Goal: Task Accomplishment & Management: Use online tool/utility

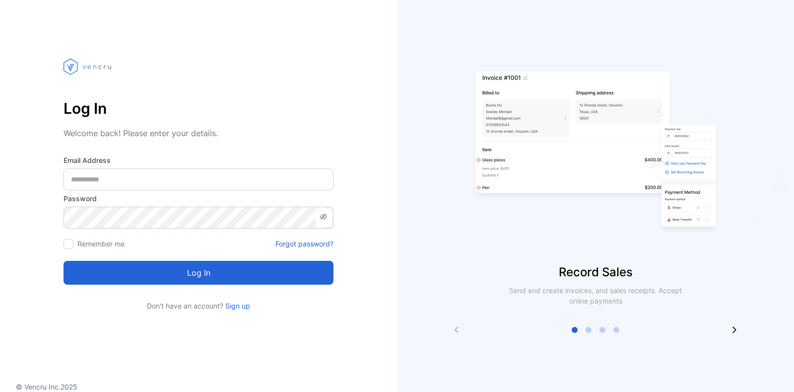
click at [271, 178] on Address-inputemail "email" at bounding box center [199, 179] width 270 height 22
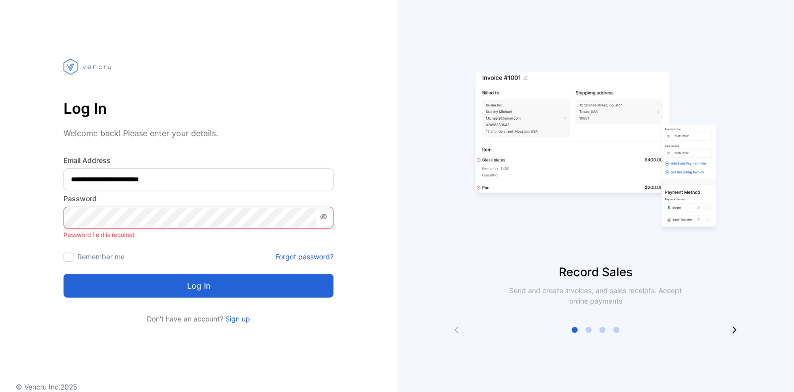
type Address-inputemail "**********"
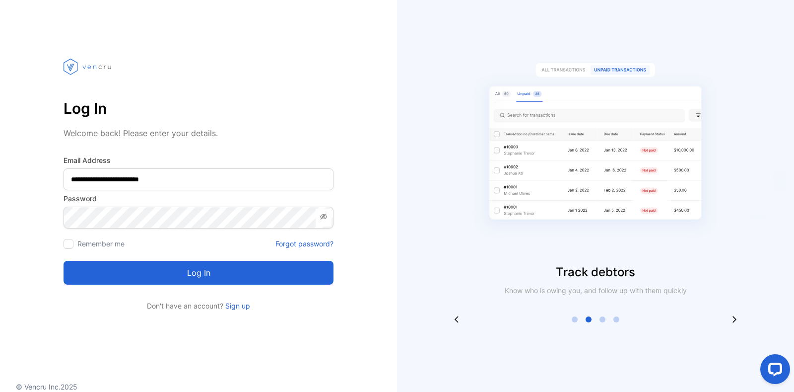
click at [218, 277] on button "Log in" at bounding box center [199, 273] width 270 height 24
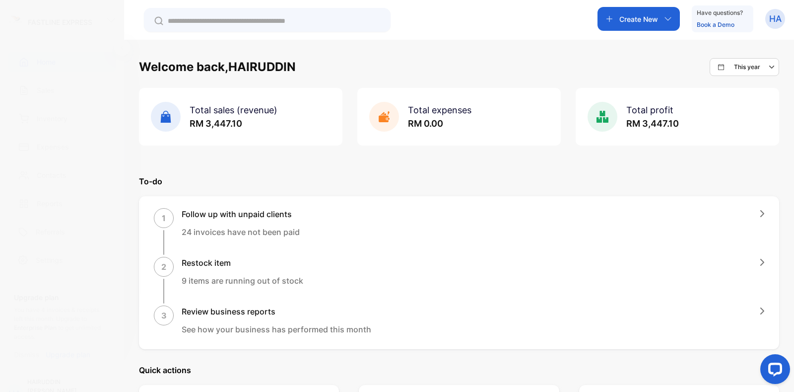
click at [638, 19] on p "Create New" at bounding box center [638, 19] width 39 height 10
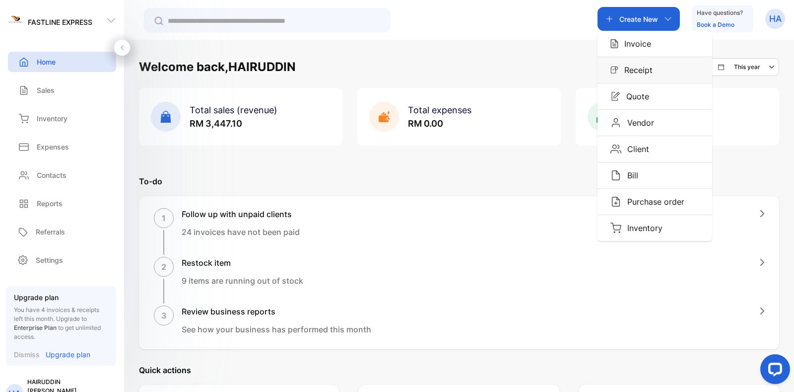
click at [664, 72] on div "Receipt" at bounding box center [654, 70] width 115 height 26
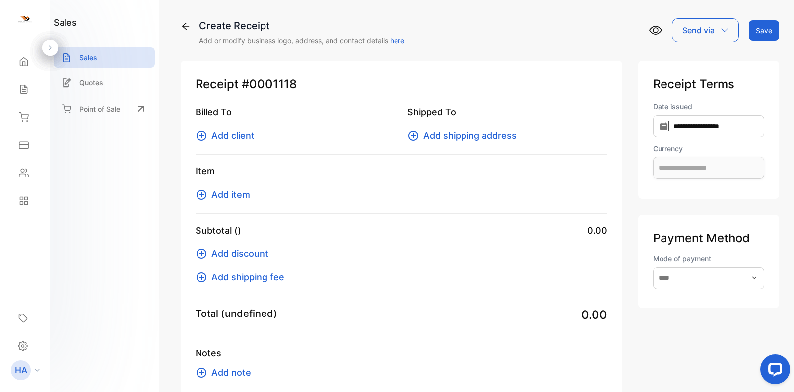
click at [240, 134] on span "Add client" at bounding box center [232, 135] width 43 height 13
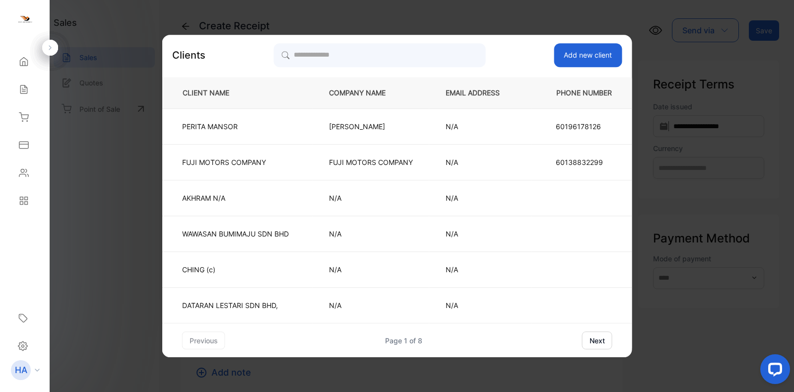
type input "**********"
click at [431, 60] on input "search" at bounding box center [379, 55] width 211 height 25
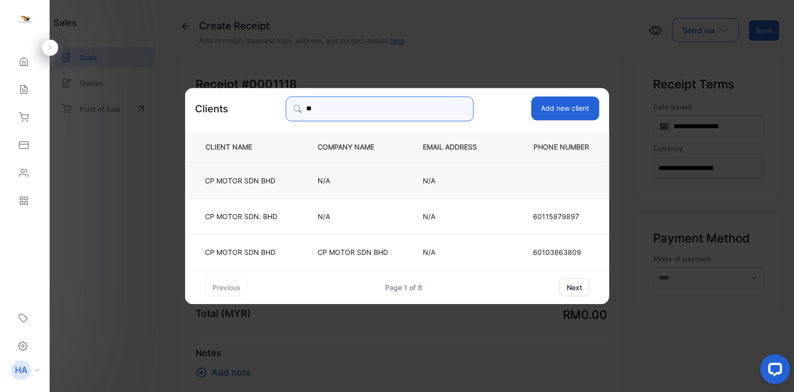
type input "**"
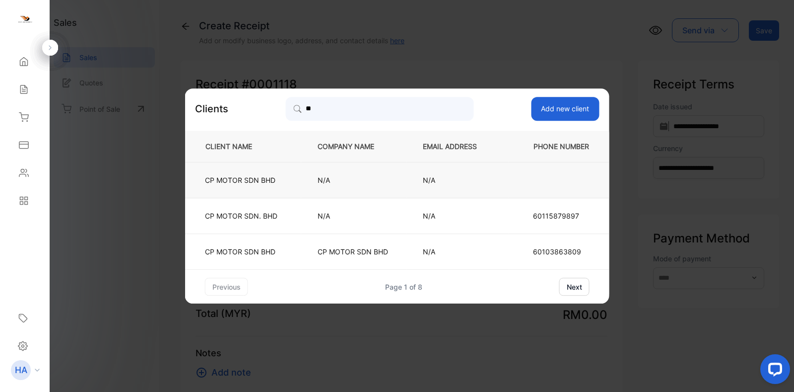
click at [382, 176] on p "N/A" at bounding box center [354, 180] width 72 height 10
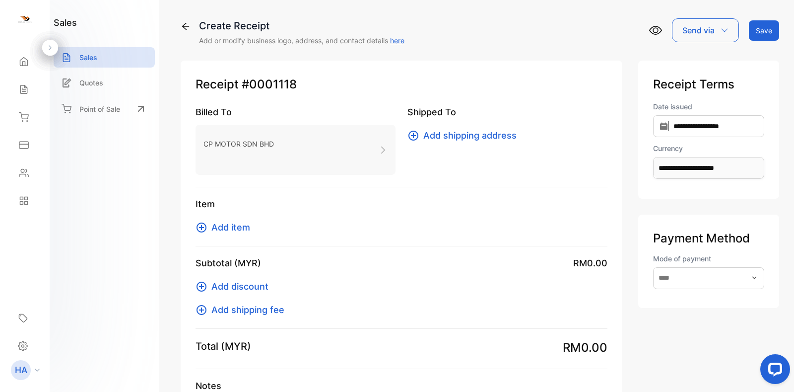
click at [237, 223] on span "Add item" at bounding box center [230, 226] width 39 height 13
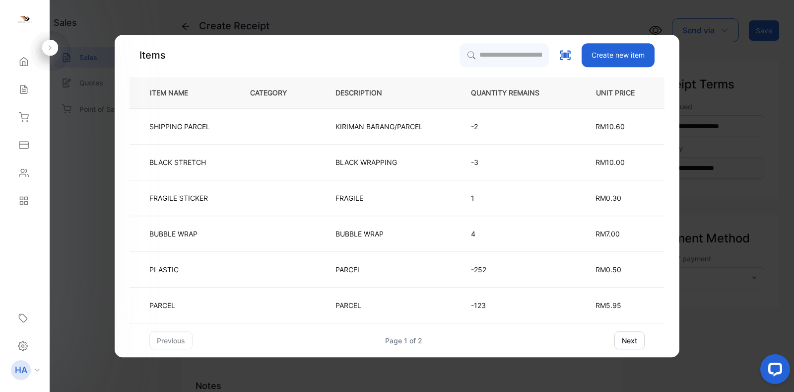
click at [632, 341] on button "next" at bounding box center [629, 340] width 30 height 18
click at [148, 337] on div "previous Page 2 of 2 next" at bounding box center [397, 340] width 535 height 18
click at [158, 336] on button "previous" at bounding box center [170, 340] width 43 height 18
click at [627, 341] on button "next" at bounding box center [629, 340] width 30 height 18
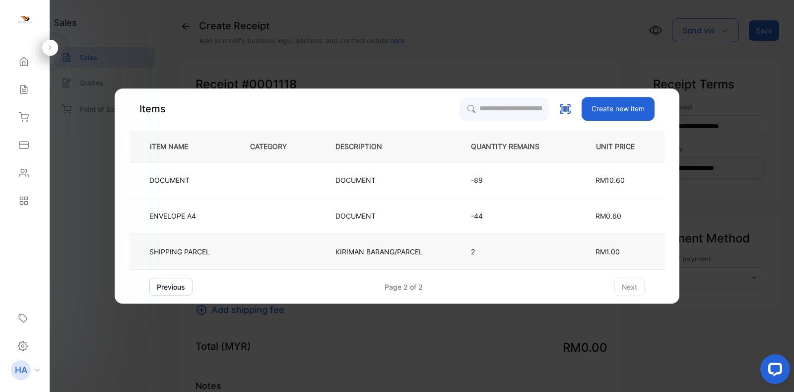
click at [230, 250] on td "SHIPPING PARCEL" at bounding box center [182, 252] width 104 height 36
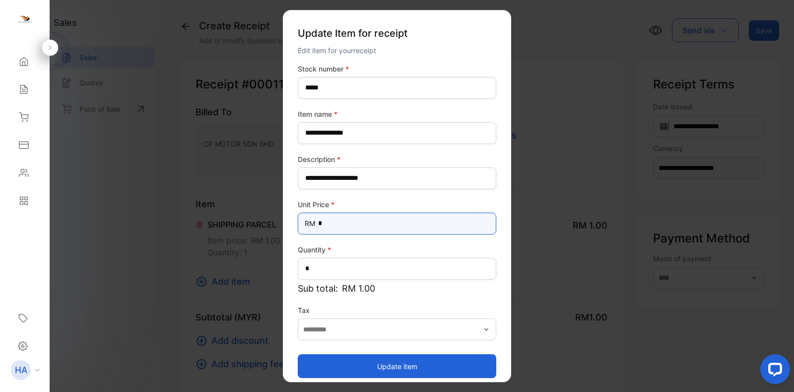
click at [389, 224] on Price-inputprice "*" at bounding box center [397, 223] width 199 height 22
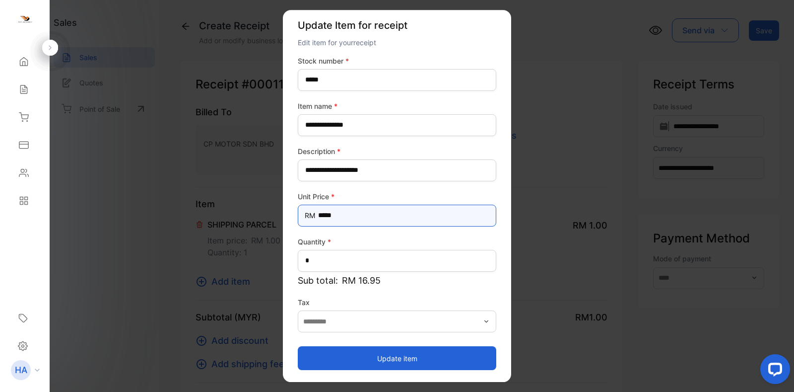
type Price-inputprice "*****"
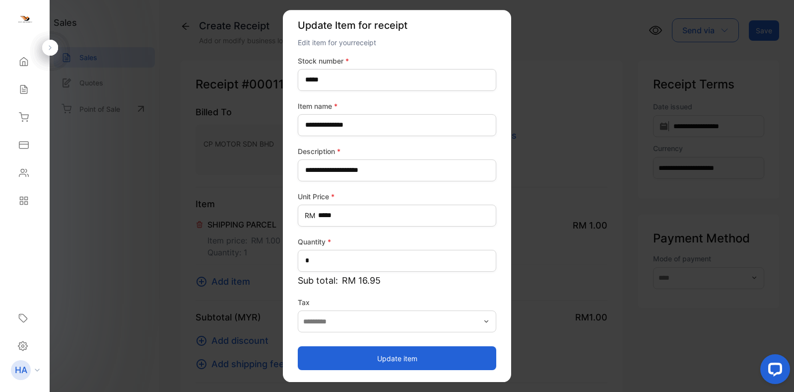
click at [389, 363] on button "Update item" at bounding box center [397, 358] width 199 height 24
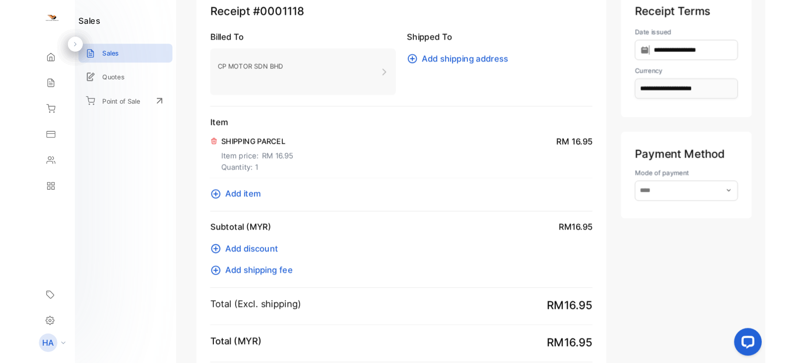
scroll to position [0, 0]
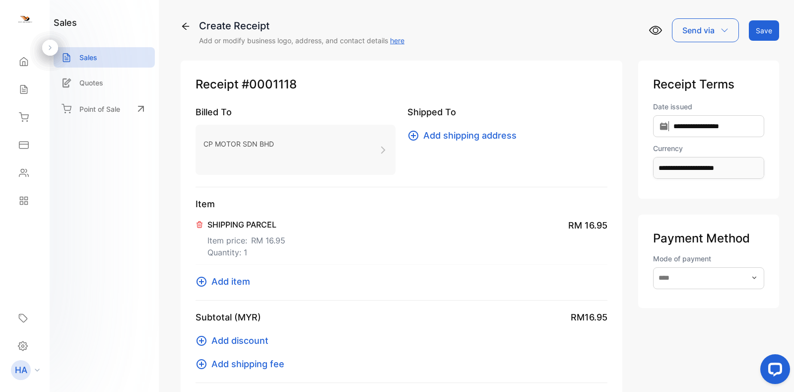
click at [776, 30] on button "Save" at bounding box center [764, 30] width 30 height 20
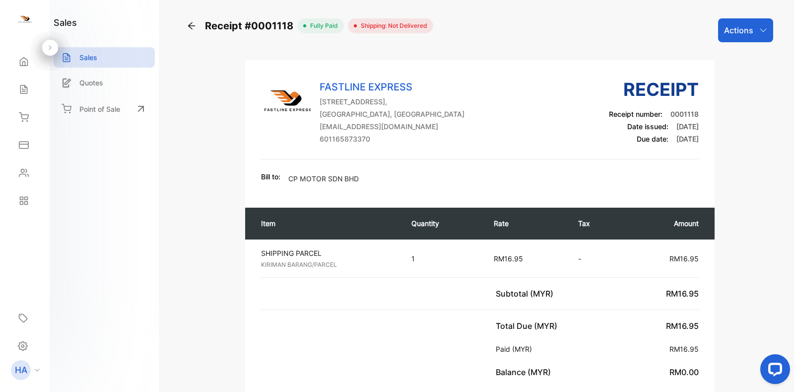
click at [751, 27] on div "Actions" at bounding box center [745, 30] width 55 height 24
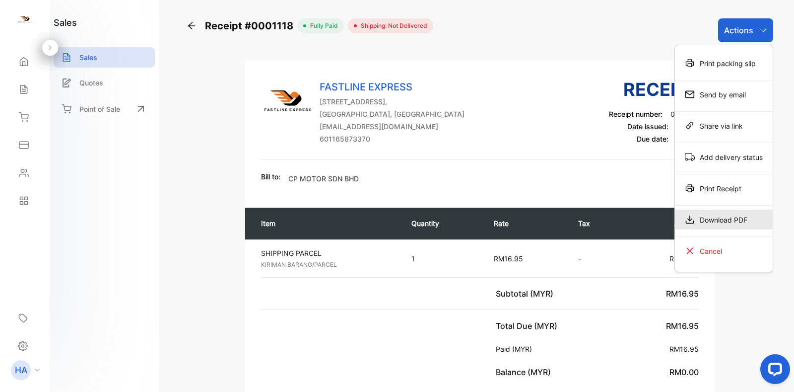
click at [722, 219] on div "Download PDF" at bounding box center [724, 219] width 98 height 20
